Goal: Information Seeking & Learning: Learn about a topic

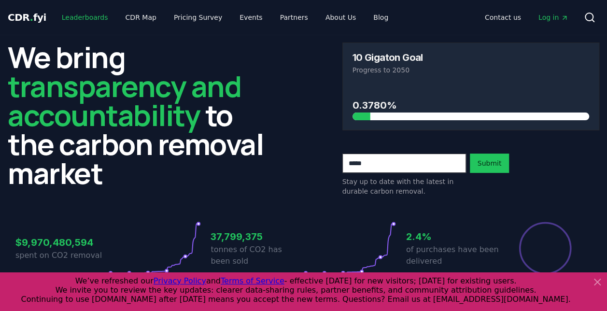
click at [80, 15] on link "Leaderboards" at bounding box center [85, 17] width 62 height 17
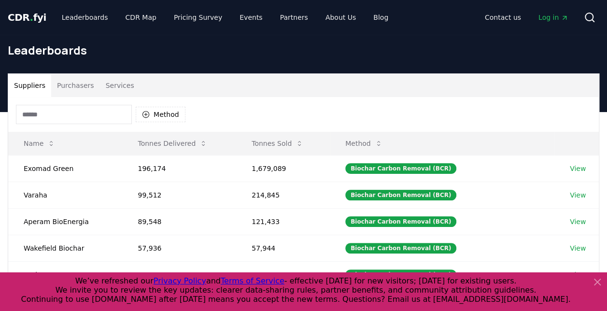
click at [60, 79] on button "Purchasers" at bounding box center [75, 85] width 49 height 23
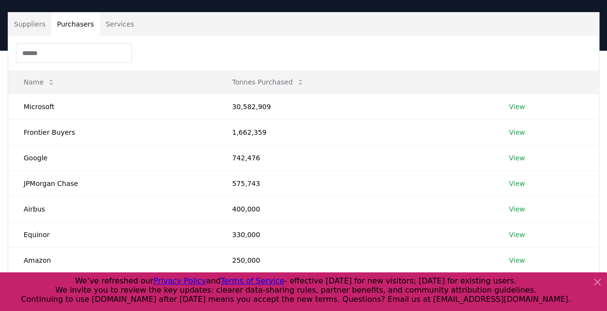
scroll to position [62, 0]
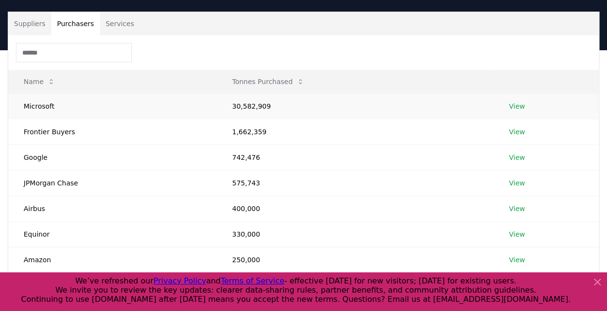
click at [513, 106] on link "View" at bounding box center [517, 106] width 16 height 10
